Goal: Find specific page/section: Find specific page/section

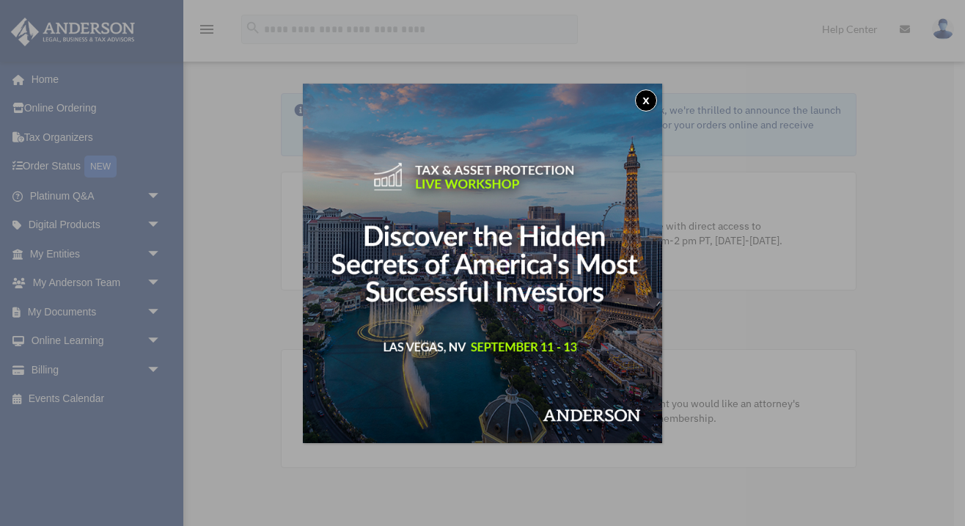
click at [642, 98] on button "x" at bounding box center [646, 100] width 22 height 22
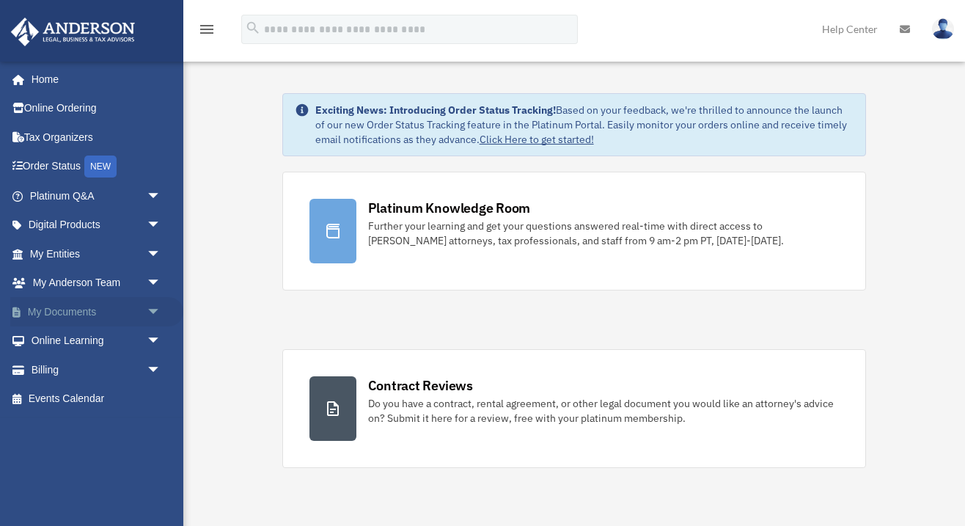
click at [109, 315] on link "My Documents arrow_drop_down" at bounding box center [96, 311] width 173 height 29
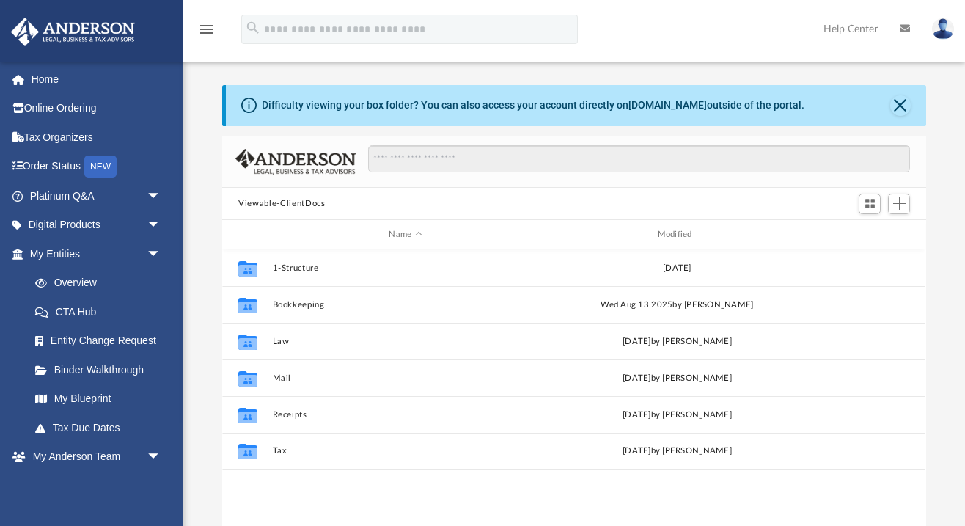
scroll to position [334, 704]
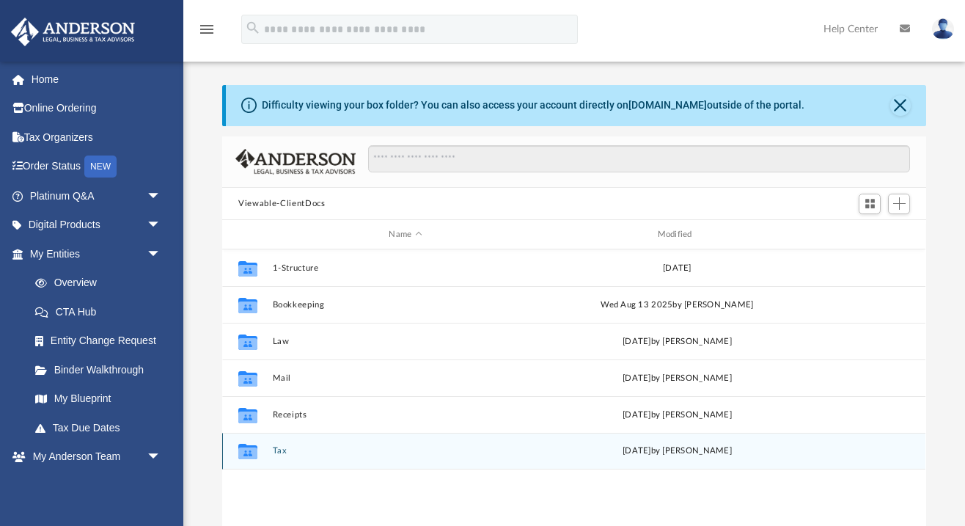
click at [273, 449] on button "Tax" at bounding box center [405, 451] width 265 height 10
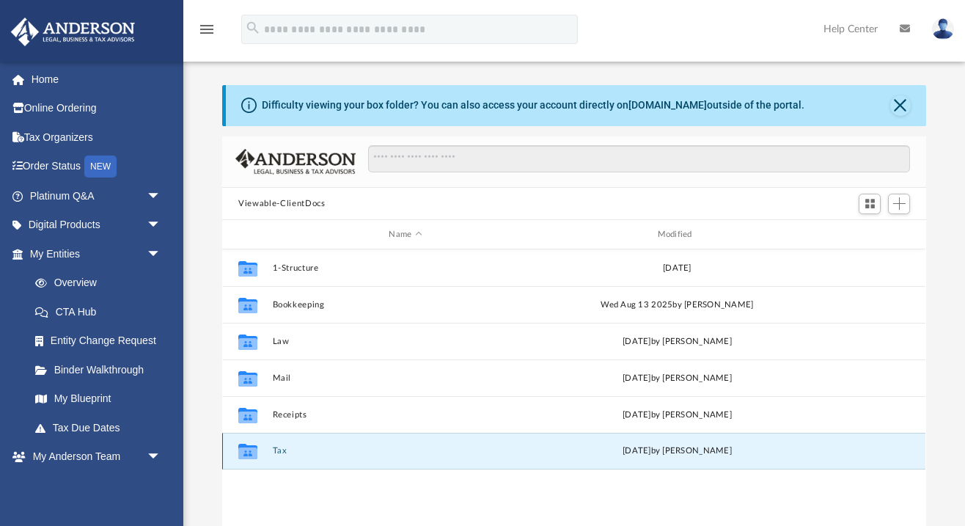
click at [273, 449] on button "Tax" at bounding box center [405, 451] width 265 height 10
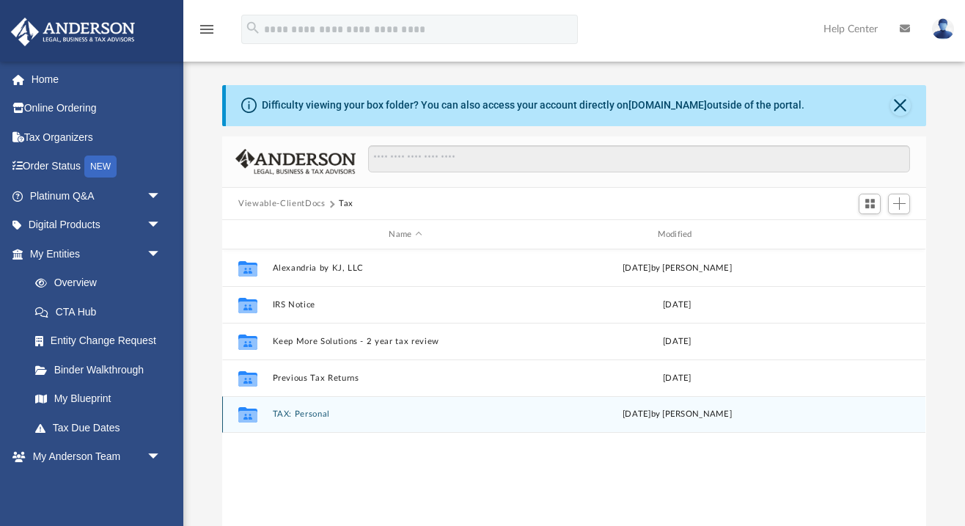
click at [295, 411] on button "TAX: Personal" at bounding box center [405, 415] width 265 height 10
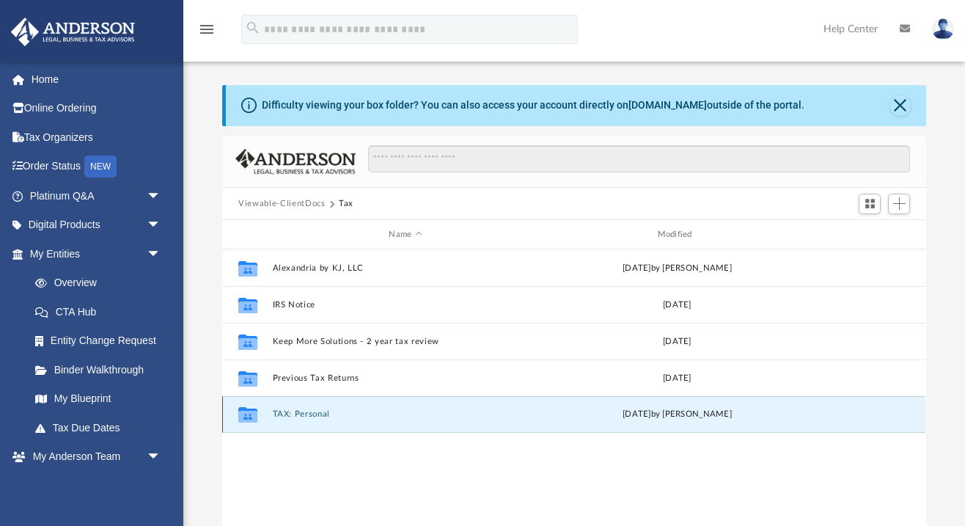
click at [295, 411] on button "TAX: Personal" at bounding box center [405, 415] width 265 height 10
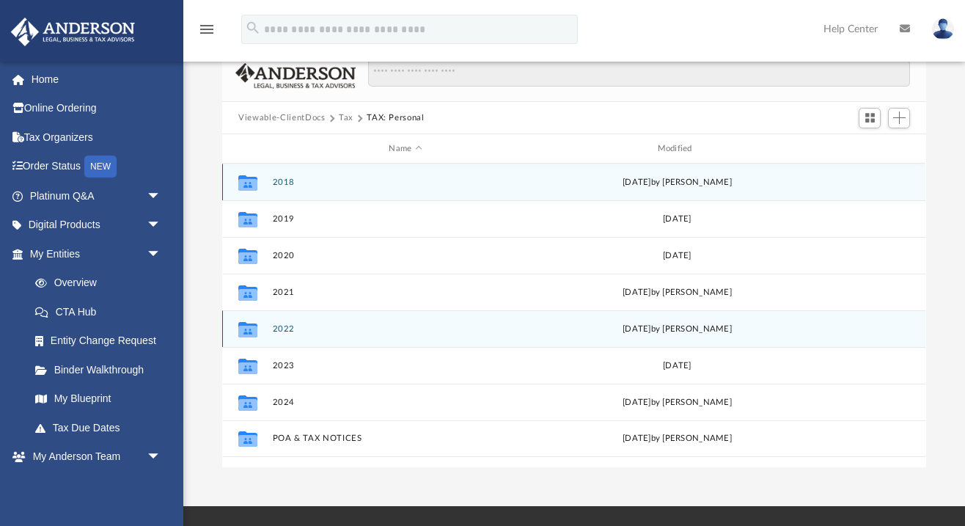
scroll to position [149, 0]
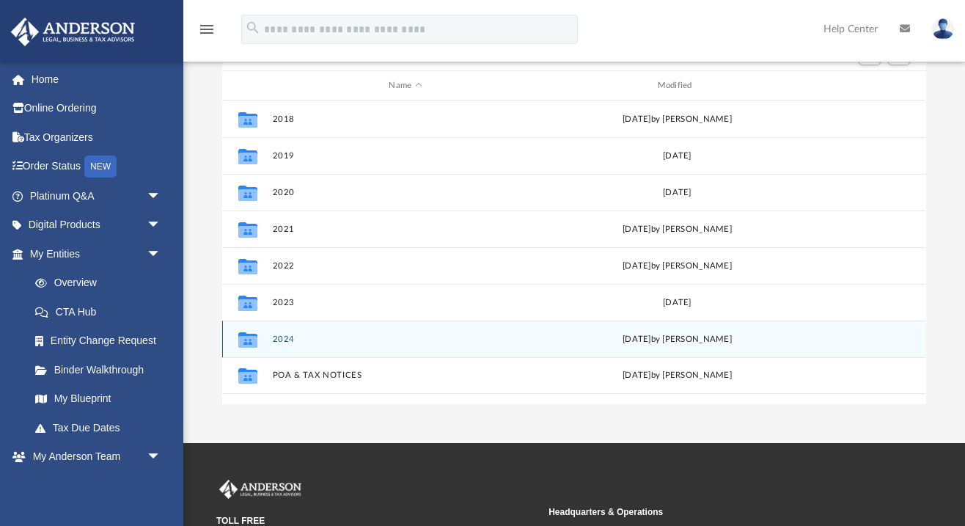
click at [298, 340] on button "2024" at bounding box center [405, 339] width 265 height 10
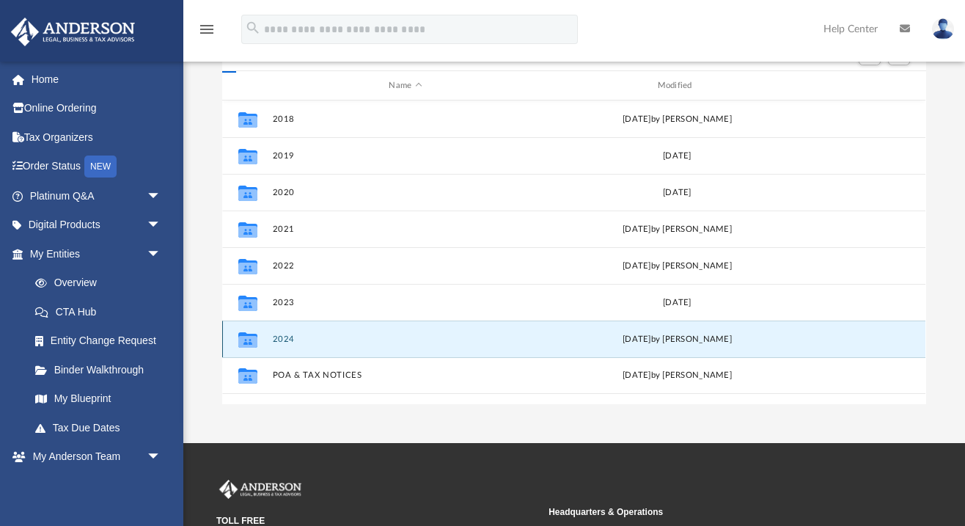
click at [298, 340] on button "2024" at bounding box center [405, 339] width 265 height 10
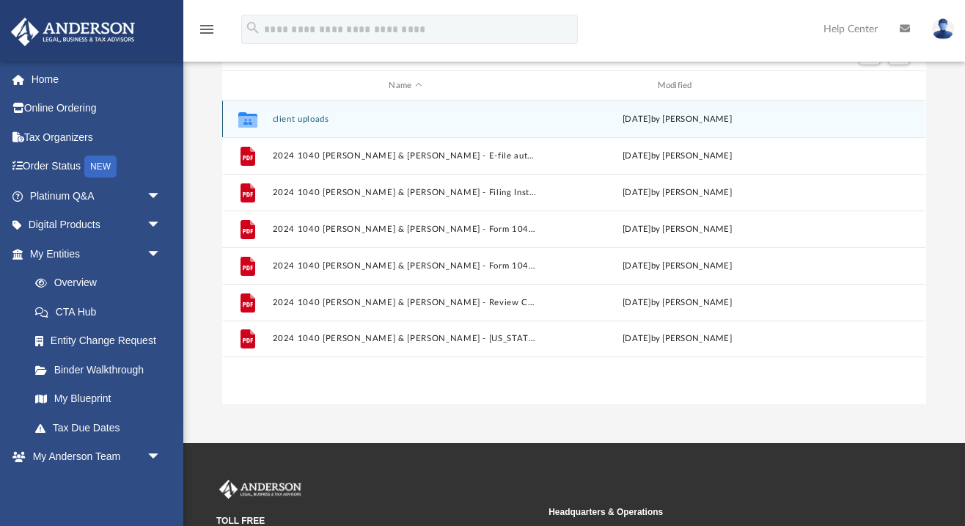
click at [296, 120] on button "client uploads" at bounding box center [405, 119] width 265 height 10
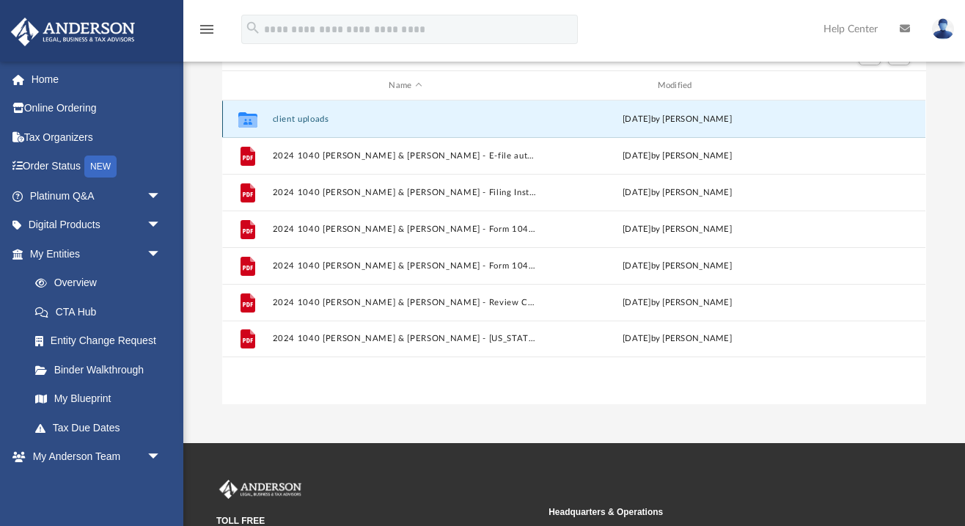
click at [296, 120] on button "client uploads" at bounding box center [405, 119] width 265 height 10
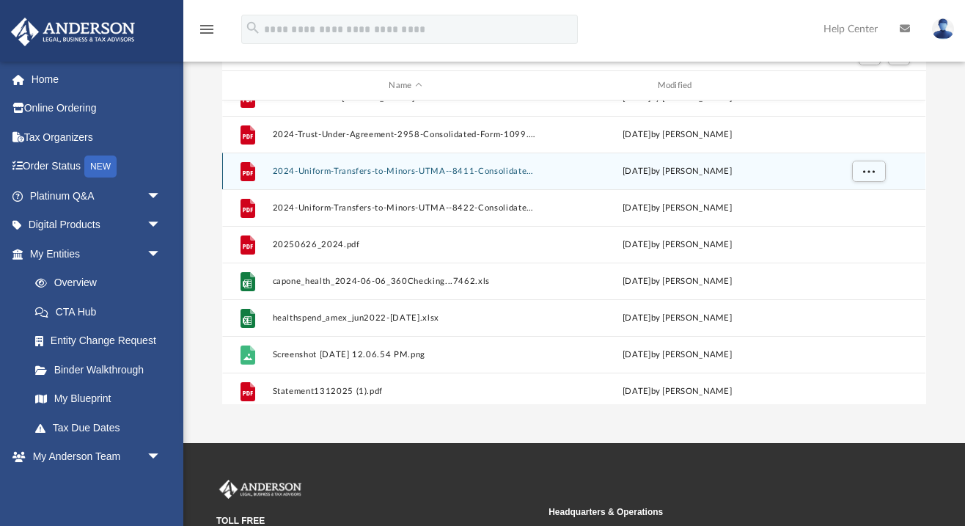
scroll to position [136, 0]
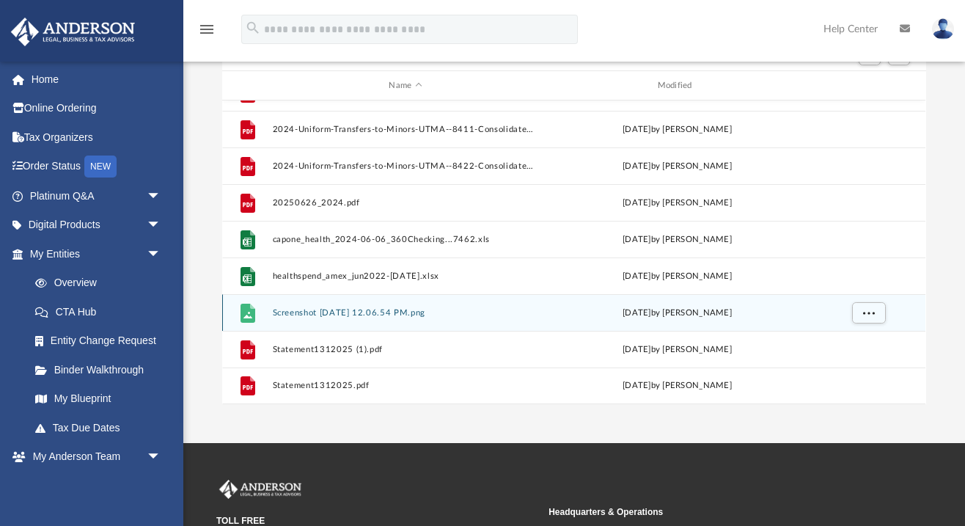
click at [314, 318] on div "File Screenshot [DATE] 12.06.54 PM.png [DATE] by [PERSON_NAME]" at bounding box center [573, 312] width 703 height 37
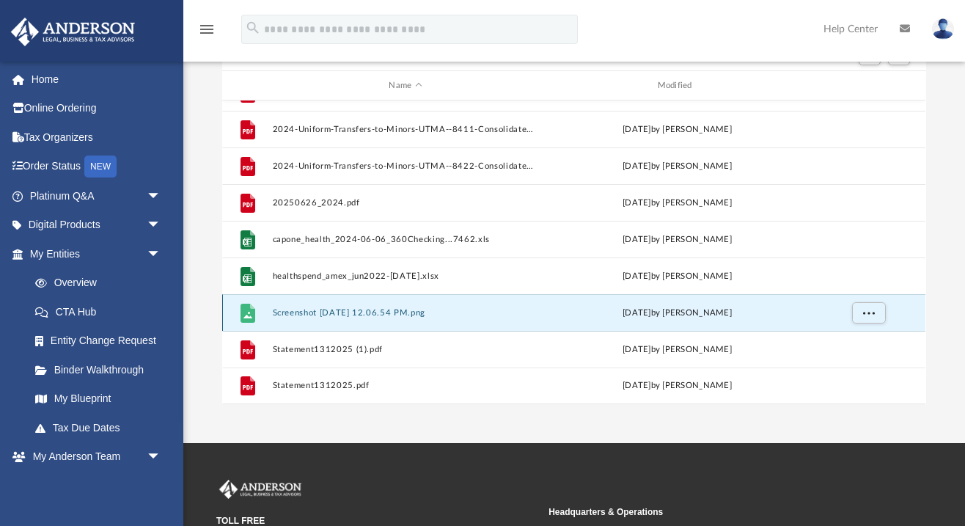
click at [315, 311] on button "Screenshot [DATE] 12.06.54 PM.png" at bounding box center [405, 313] width 265 height 10
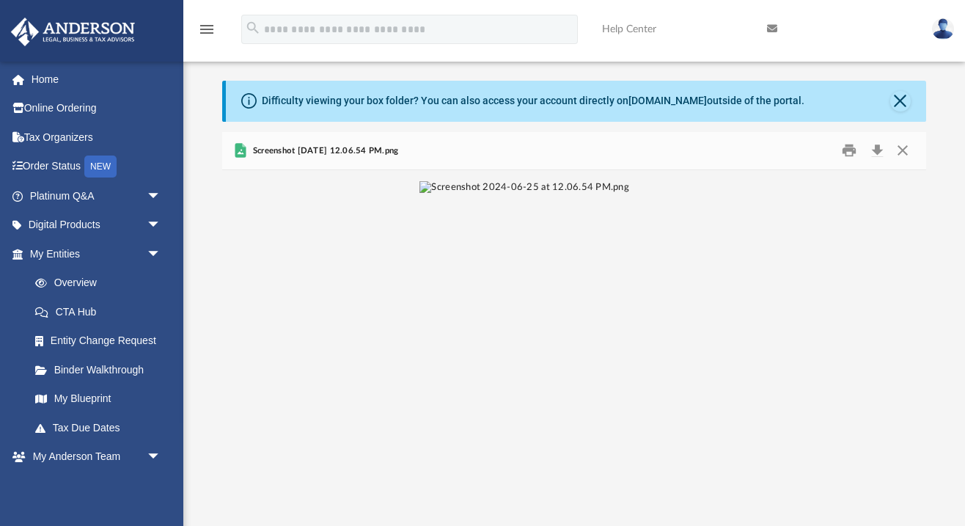
scroll to position [2, 0]
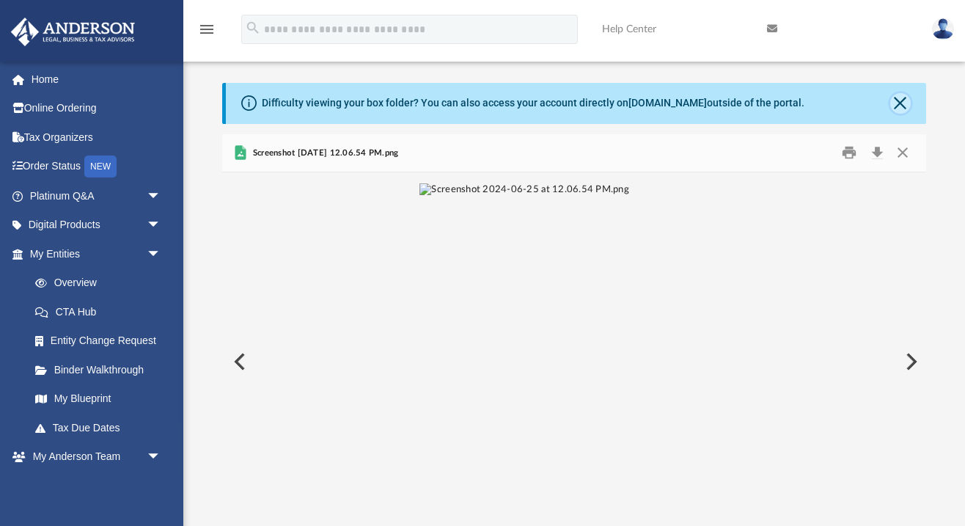
click at [903, 100] on button "Close" at bounding box center [900, 103] width 21 height 21
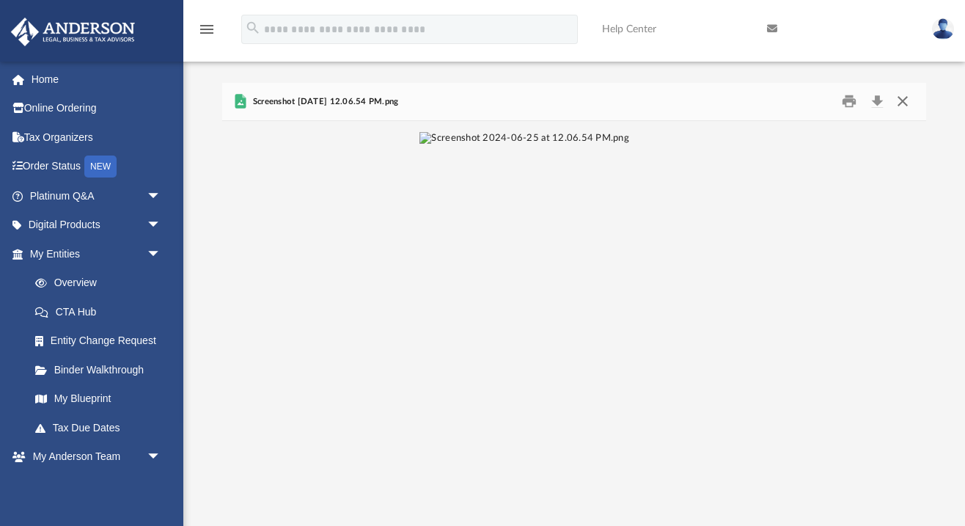
click at [905, 100] on button "Close" at bounding box center [902, 101] width 26 height 23
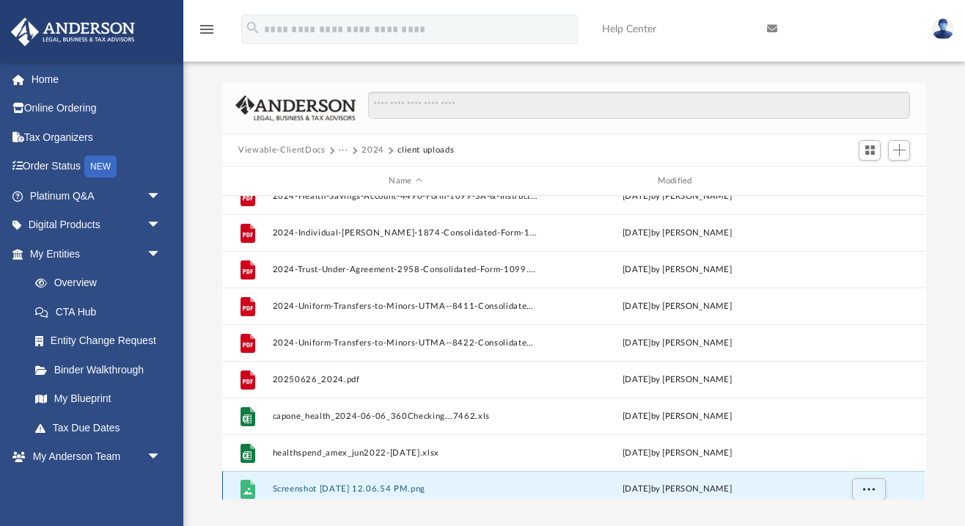
scroll to position [0, 0]
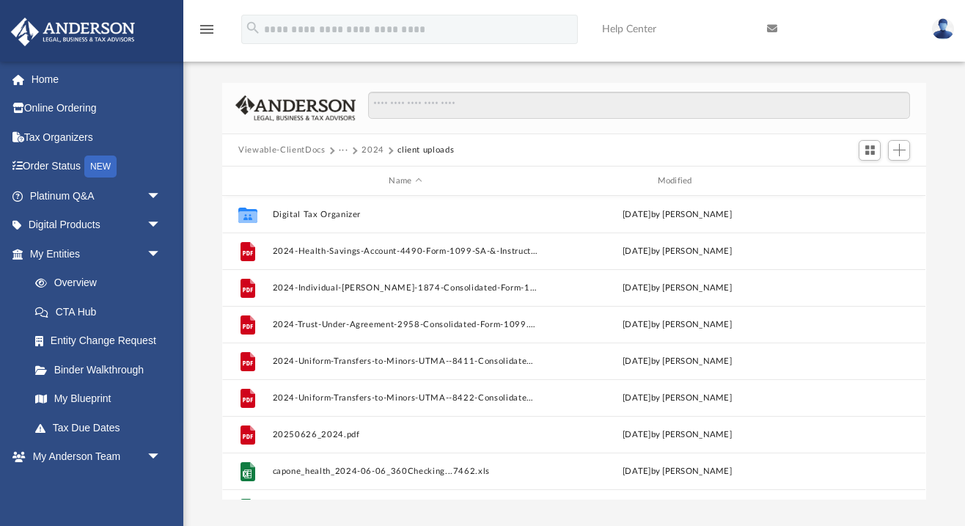
click at [377, 150] on button "2024" at bounding box center [372, 150] width 23 height 13
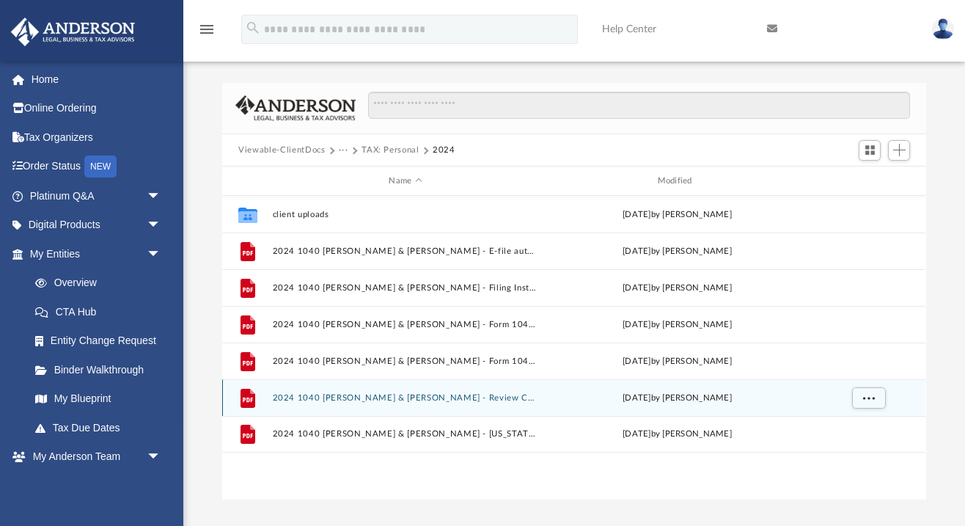
click at [362, 394] on button "2024 1040 [PERSON_NAME] & [PERSON_NAME] - Review Copy.pdf" at bounding box center [405, 398] width 265 height 10
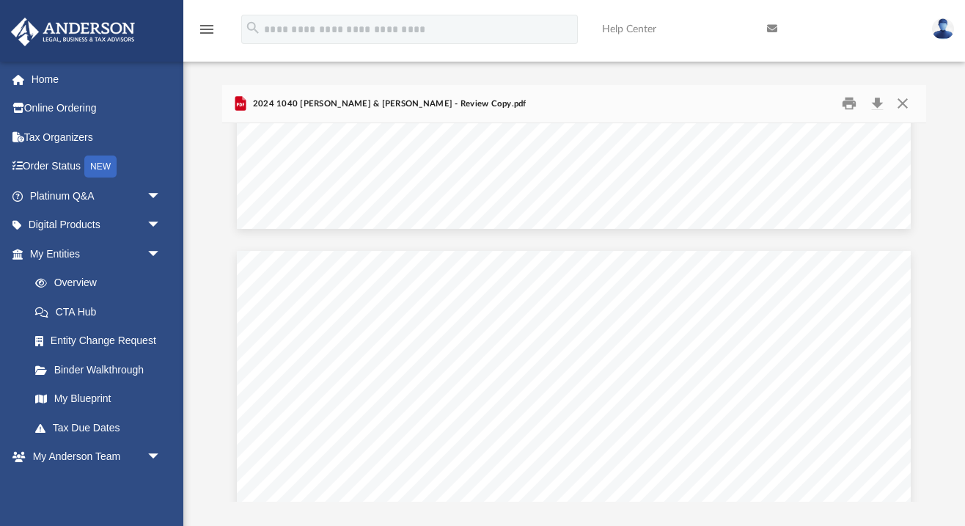
scroll to position [1830, 0]
